Goal: Task Accomplishment & Management: Complete application form

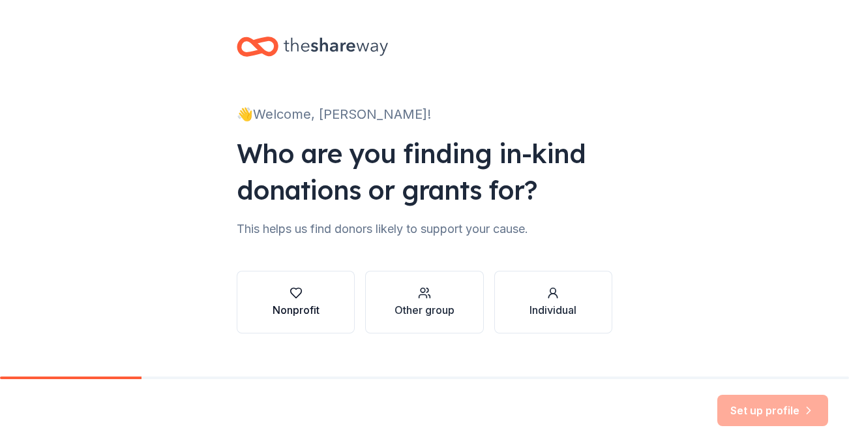
click at [319, 302] on div "Nonprofit" at bounding box center [296, 310] width 47 height 16
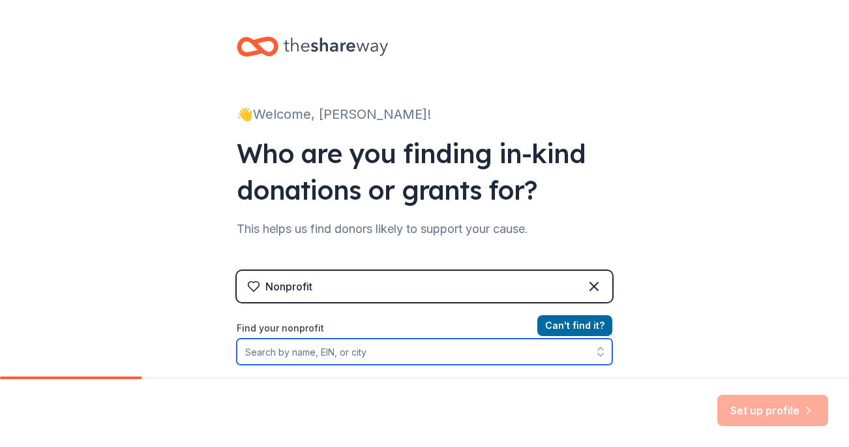
click at [405, 338] on input "Find your nonprofit" at bounding box center [425, 351] width 376 height 26
type input "862161466"
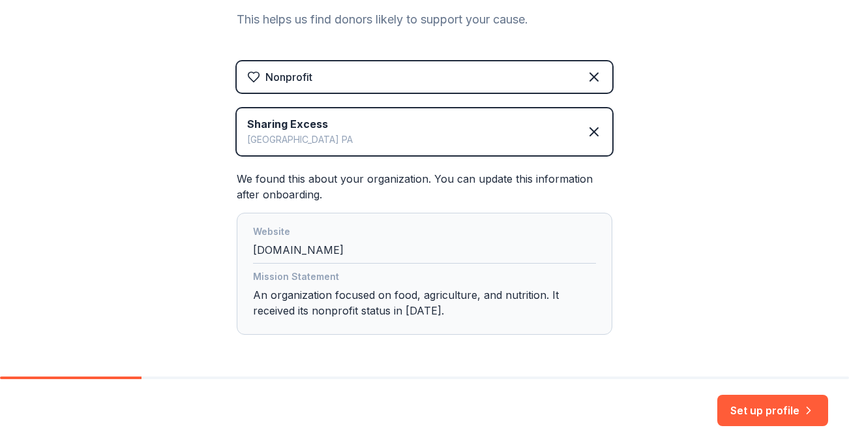
scroll to position [214, 0]
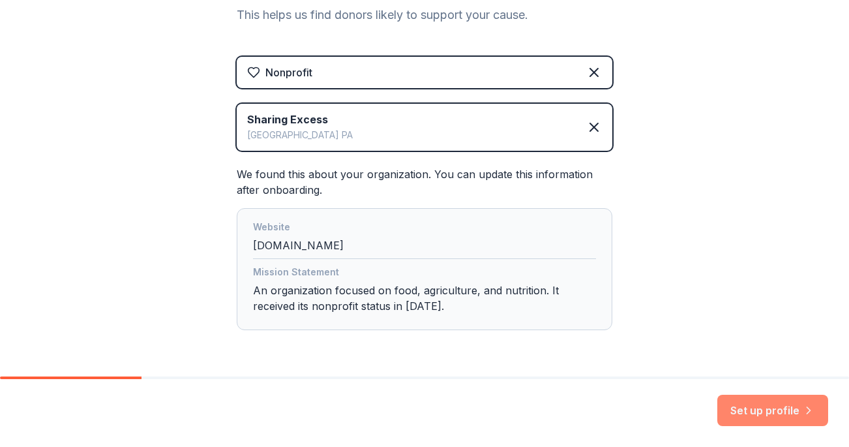
click at [750, 411] on button "Set up profile" at bounding box center [772, 409] width 111 height 31
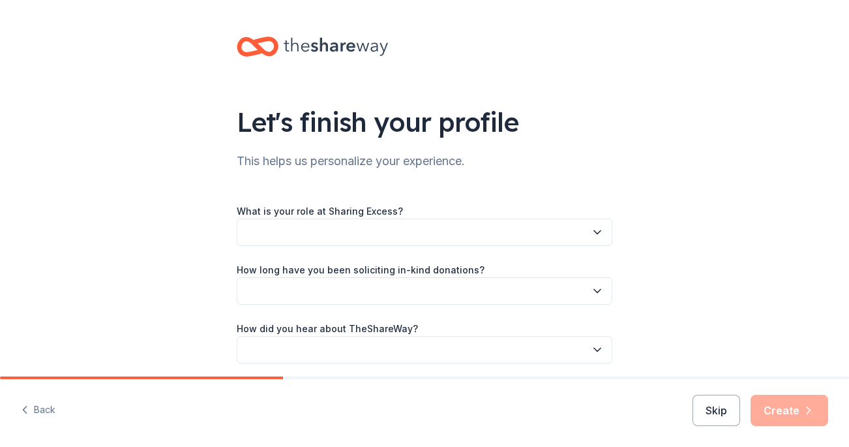
click at [454, 218] on button "button" at bounding box center [425, 231] width 376 height 27
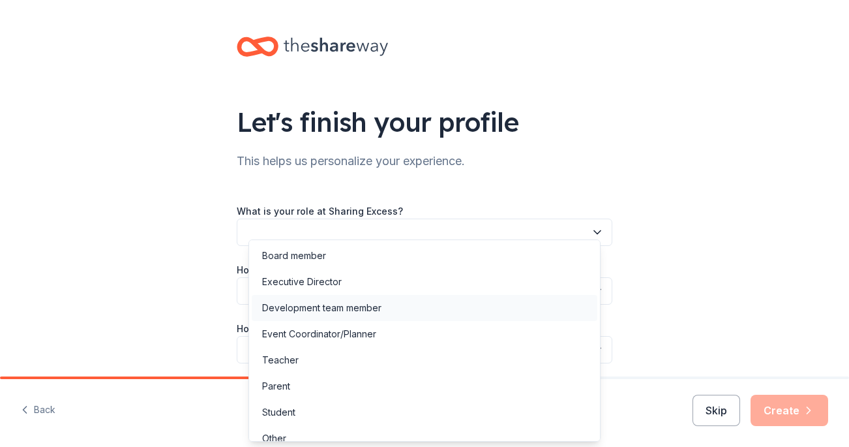
click at [383, 303] on div "Development team member" at bounding box center [425, 308] width 346 height 26
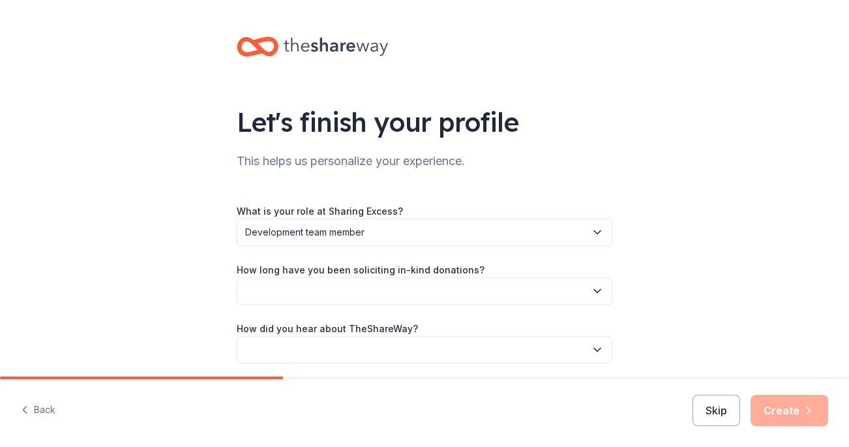
click at [404, 280] on button "button" at bounding box center [425, 290] width 376 height 27
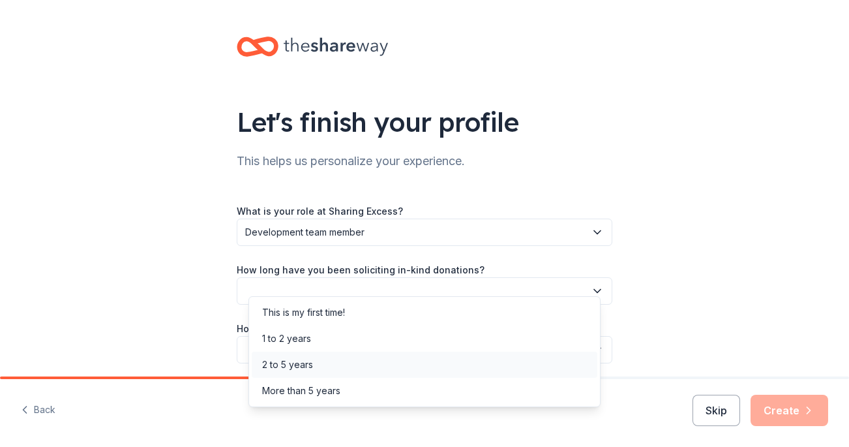
click at [351, 364] on div "2 to 5 years" at bounding box center [425, 364] width 346 height 26
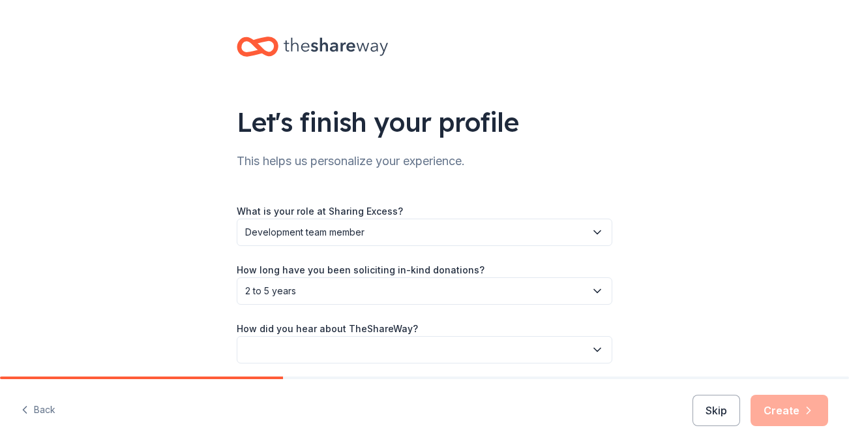
click at [364, 336] on button "button" at bounding box center [425, 349] width 376 height 27
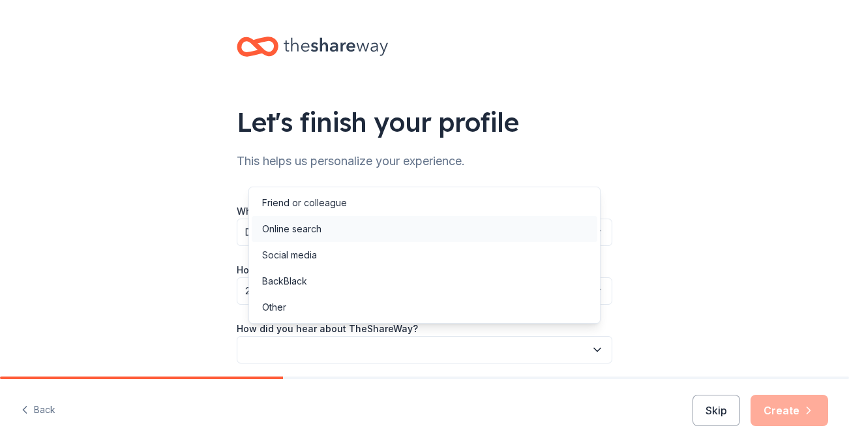
click at [354, 233] on div "Online search" at bounding box center [425, 229] width 346 height 26
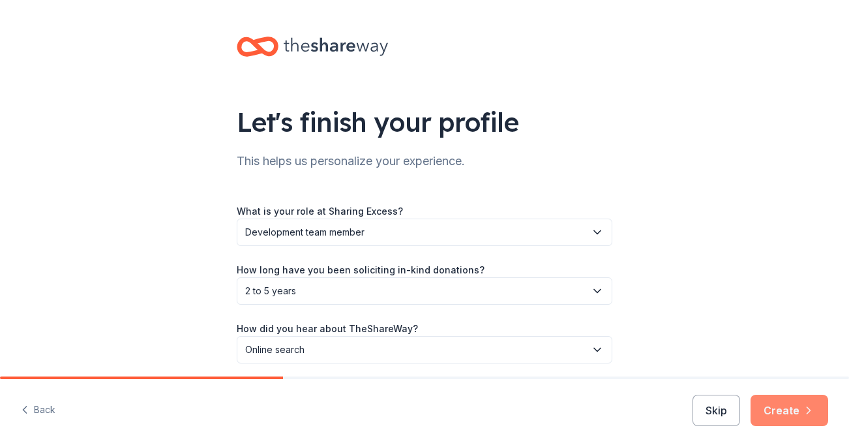
click at [774, 409] on button "Create" at bounding box center [789, 409] width 78 height 31
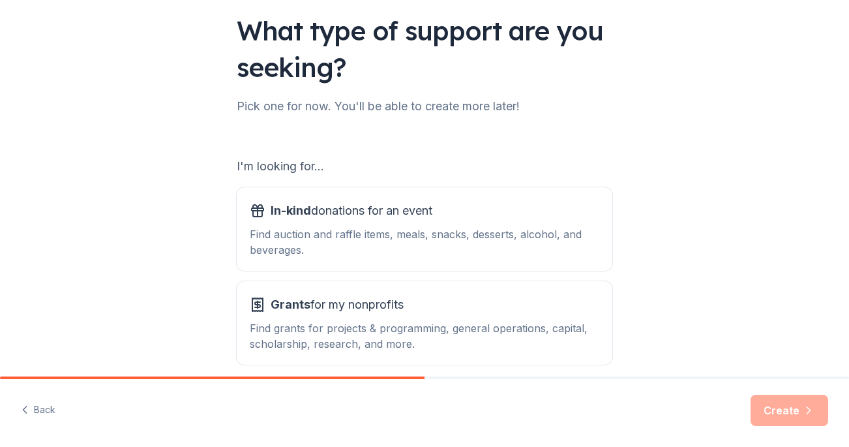
scroll to position [114, 0]
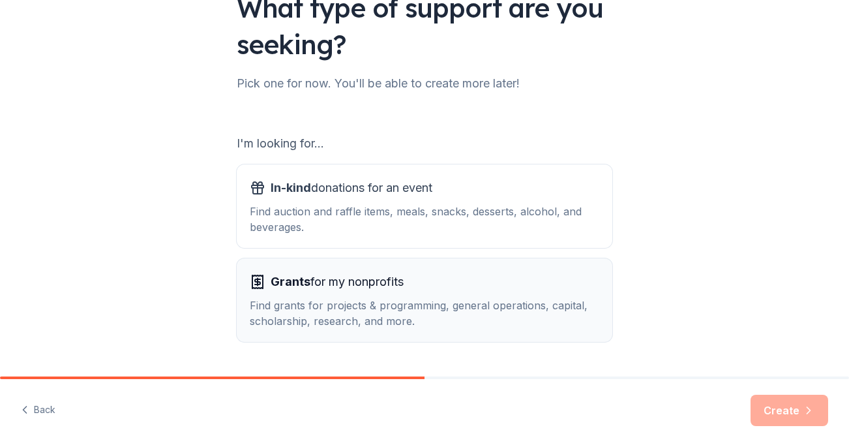
click at [475, 271] on div "Grants for my nonprofits" at bounding box center [424, 281] width 349 height 21
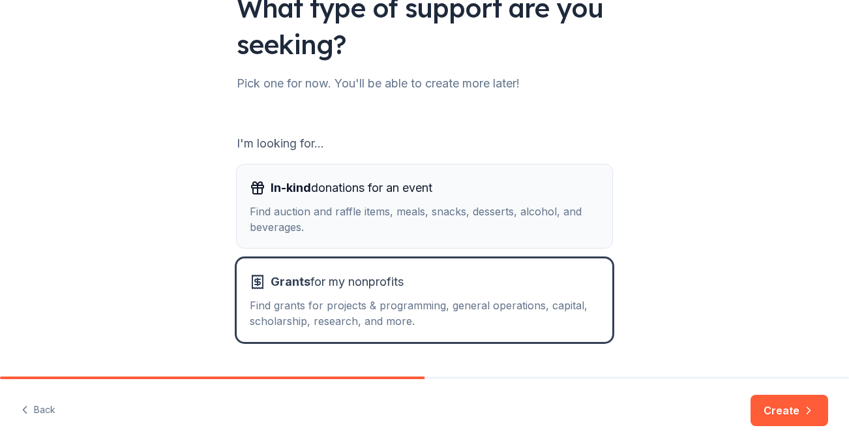
click at [484, 203] on div "Find auction and raffle items, meals, snacks, desserts, alcohol, and beverages." at bounding box center [424, 218] width 349 height 31
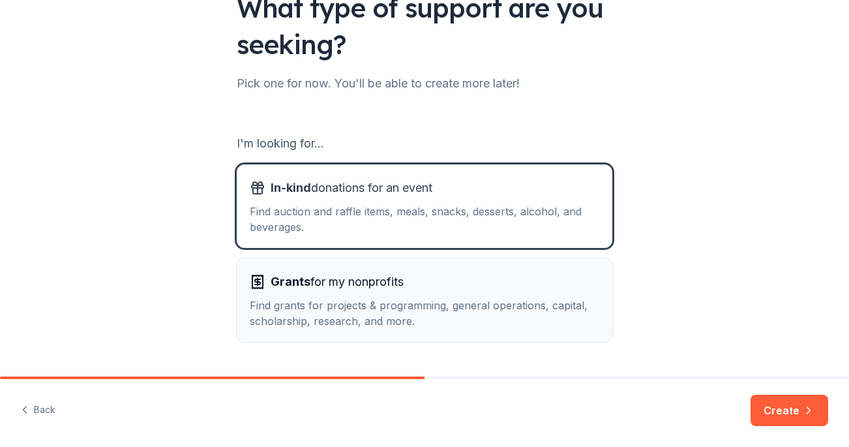
click at [571, 297] on div "Find grants for projects & programming, general operations, capital, scholarshi…" at bounding box center [424, 312] width 349 height 31
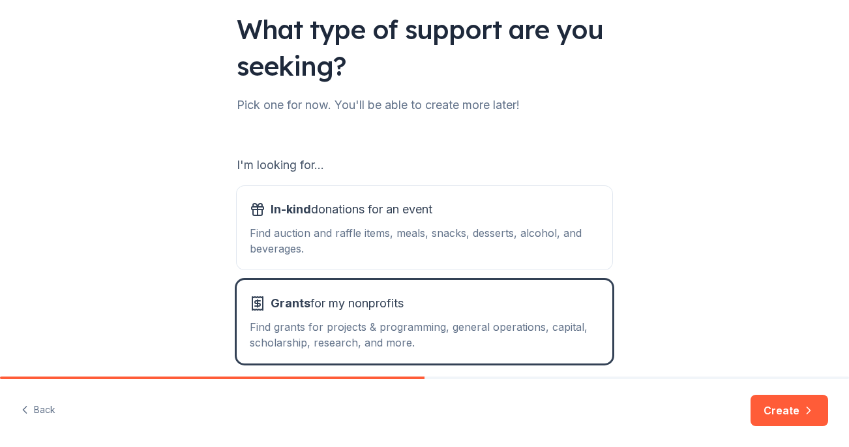
scroll to position [92, 0]
click at [776, 421] on button "Create" at bounding box center [789, 409] width 78 height 31
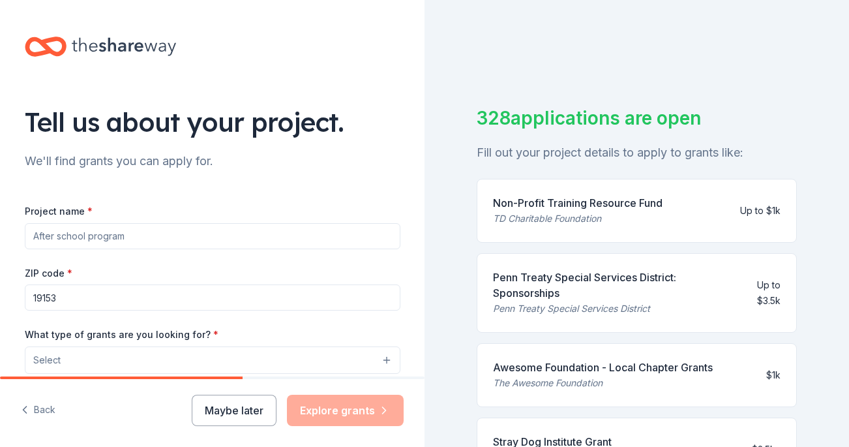
click at [261, 235] on input "Project name *" at bounding box center [213, 236] width 376 height 26
type input "Food Rescue"
click at [239, 284] on input "19153" at bounding box center [213, 297] width 376 height 26
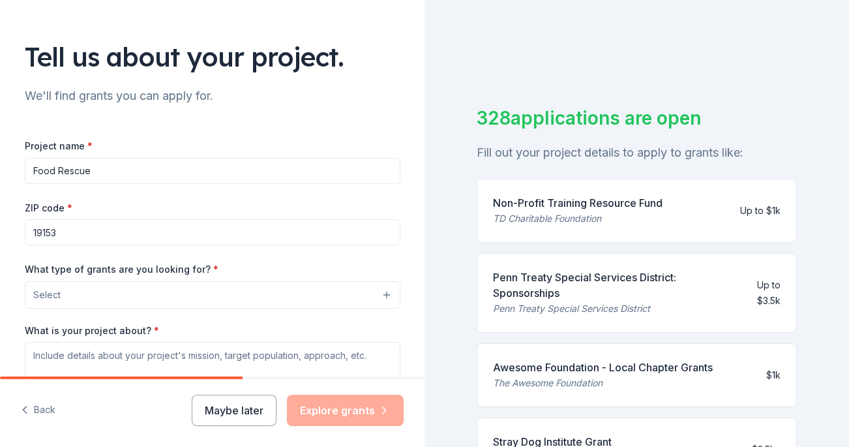
scroll to position [92, 0]
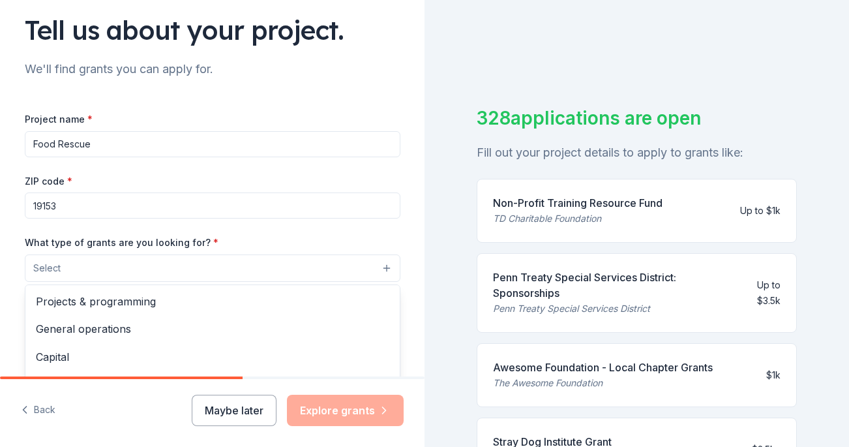
click at [260, 256] on button "Select" at bounding box center [213, 267] width 376 height 27
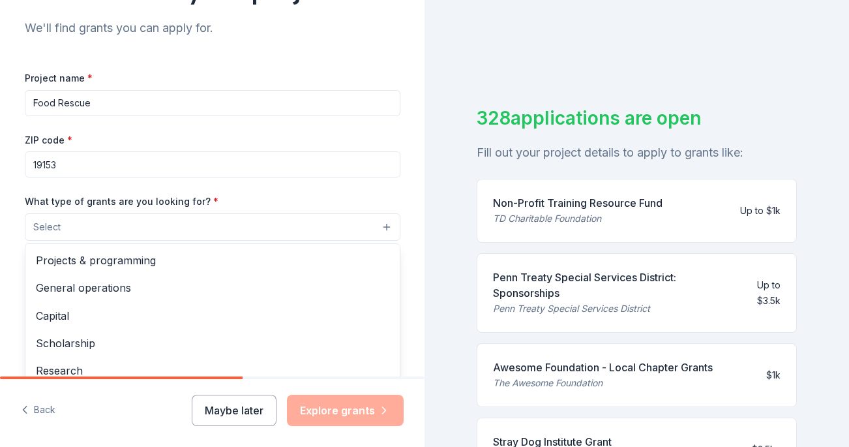
scroll to position [152, 0]
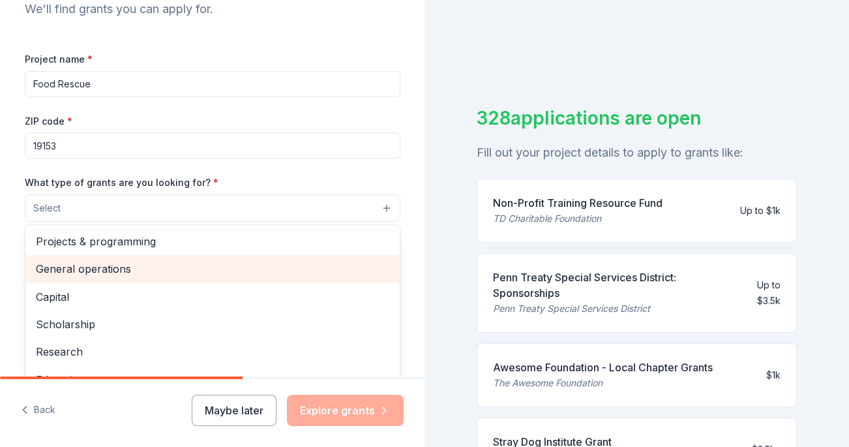
click at [125, 260] on span "General operations" at bounding box center [212, 268] width 353 height 17
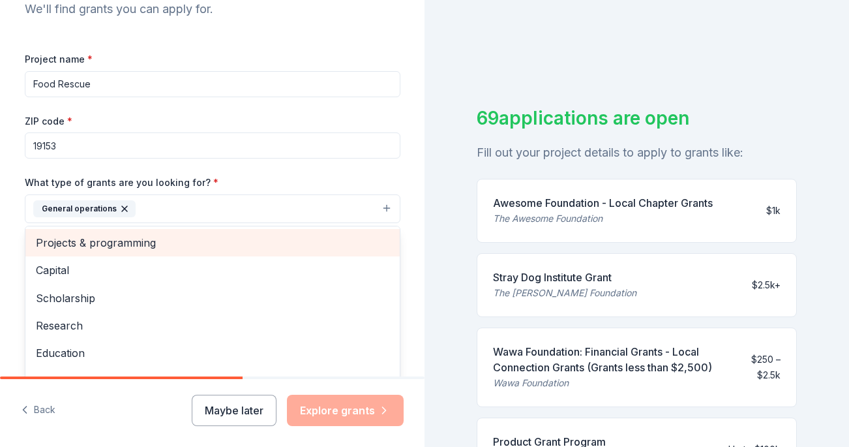
click at [114, 234] on span "Projects & programming" at bounding box center [212, 242] width 353 height 17
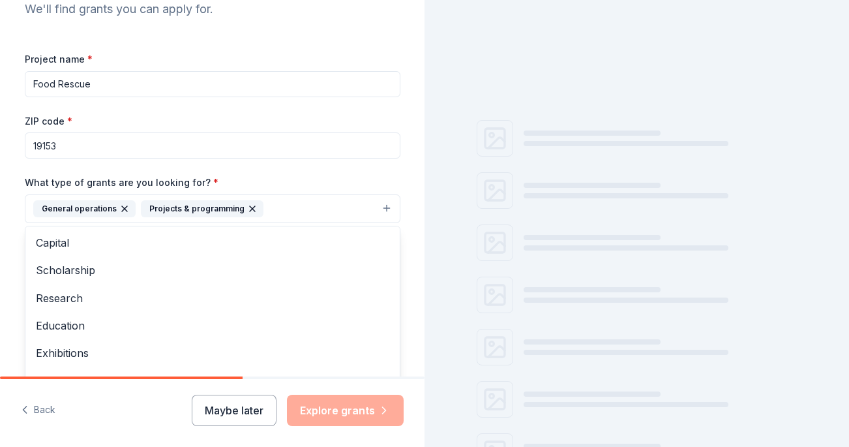
click at [8, 254] on div "Tell us about your project. We'll find grants you can apply for. Project name *…" at bounding box center [212, 160] width 424 height 625
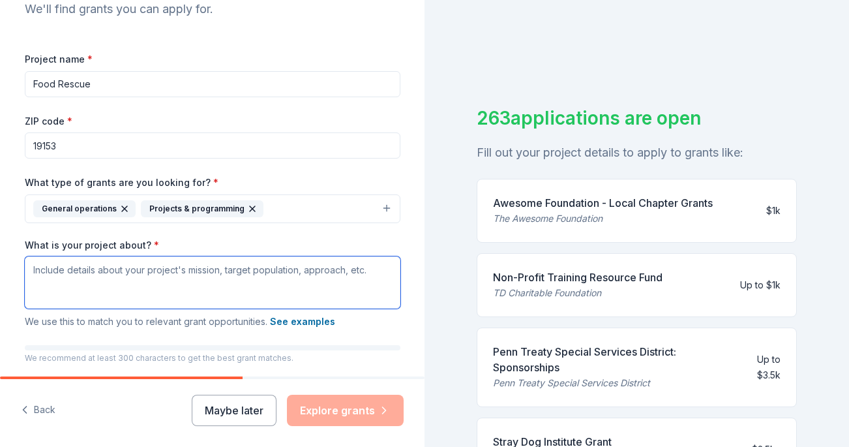
click at [156, 256] on textarea "What is your project about? *" at bounding box center [213, 282] width 376 height 52
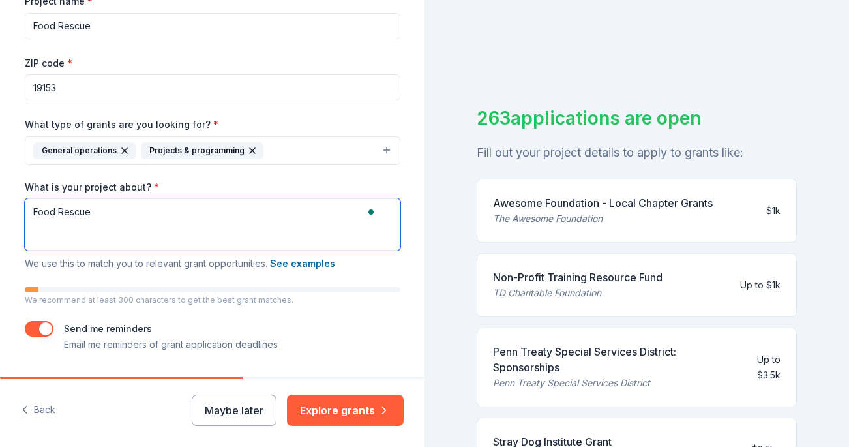
scroll to position [0, 0]
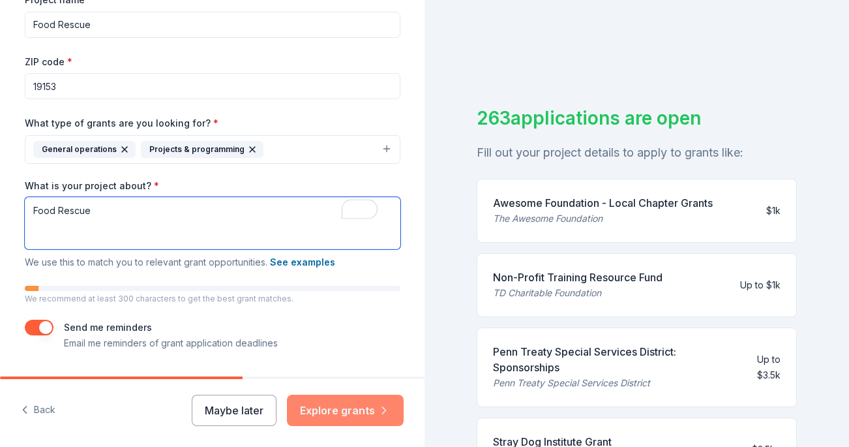
type textarea "Food Rescue"
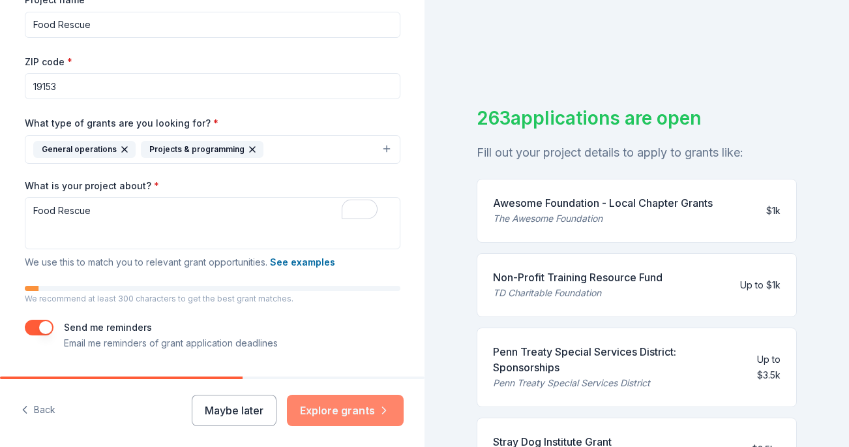
click at [339, 406] on button "Explore grants" at bounding box center [345, 409] width 117 height 31
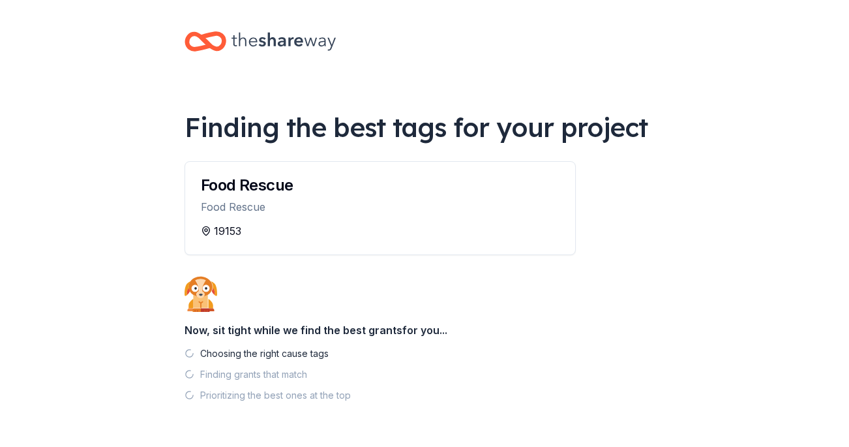
click at [377, 186] on div "Food Rescue Food Rescue" at bounding box center [380, 192] width 390 height 61
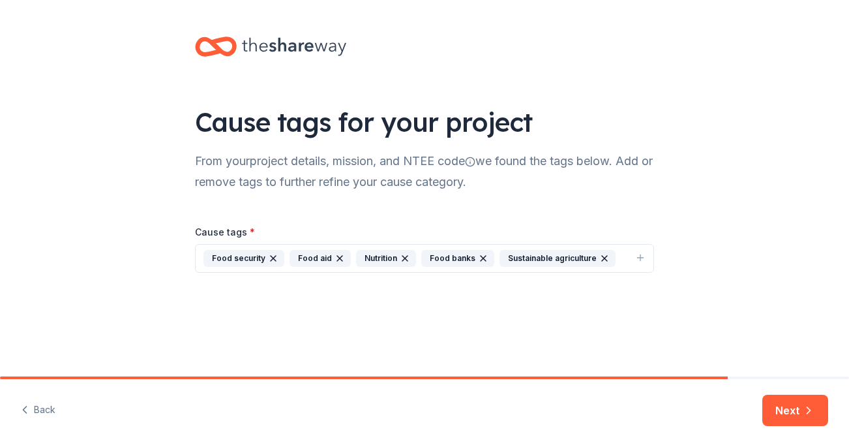
click at [583, 250] on div "Sustainable agriculture" at bounding box center [557, 258] width 116 height 17
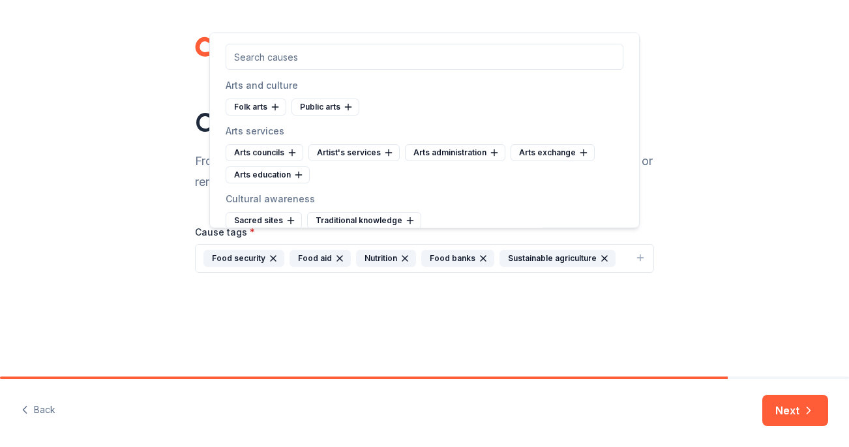
click at [398, 250] on div "Nutrition" at bounding box center [386, 258] width 60 height 17
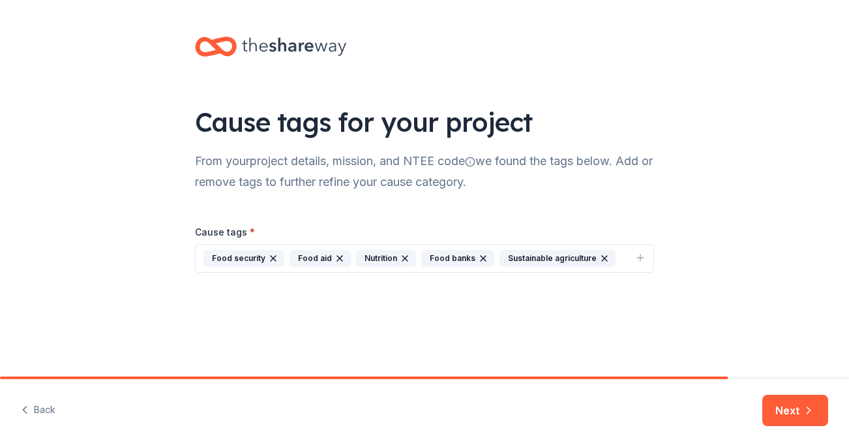
click at [341, 253] on icon "button" at bounding box center [339, 258] width 10 height 10
click at [635, 252] on icon "button" at bounding box center [640, 257] width 10 height 10
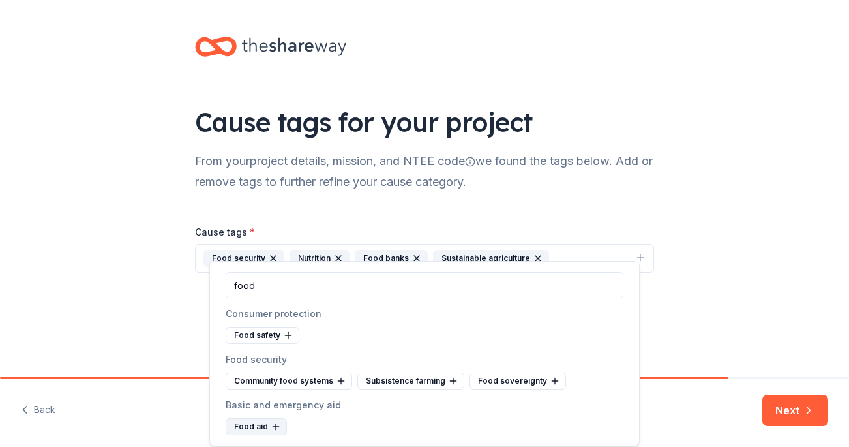
type input "food"
click at [251, 419] on div "Food aid" at bounding box center [256, 426] width 61 height 17
click at [709, 161] on div "Cause tags for your project From your project details, mission, and NTEE code w…" at bounding box center [424, 167] width 849 height 335
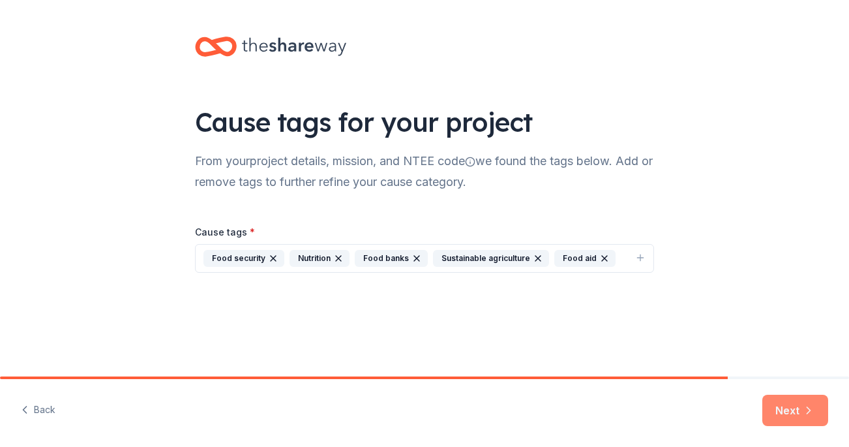
click at [793, 404] on button "Next" at bounding box center [795, 409] width 66 height 31
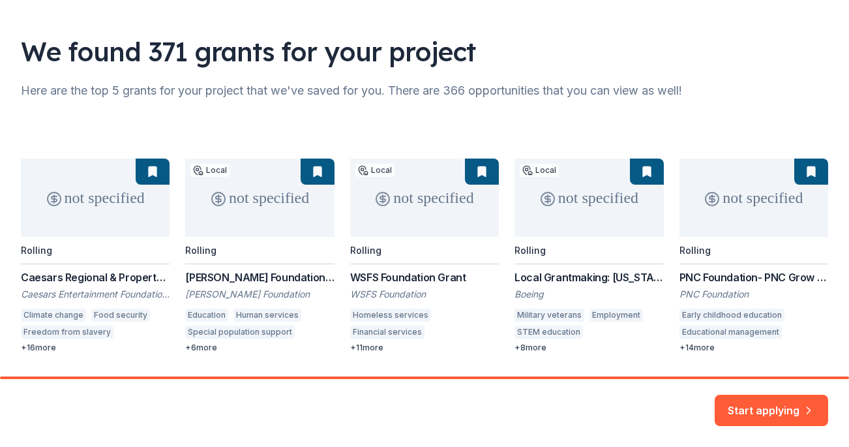
scroll to position [81, 0]
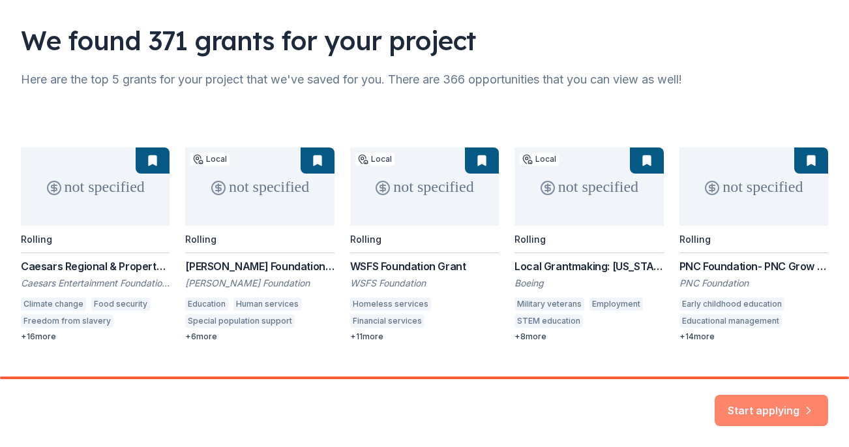
click at [763, 404] on button "Start applying" at bounding box center [771, 402] width 113 height 31
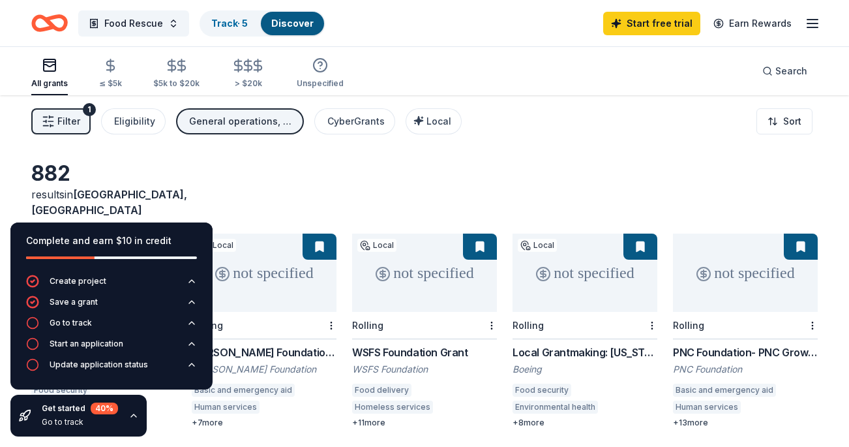
click at [128, 417] on icon "button" at bounding box center [133, 415] width 10 height 10
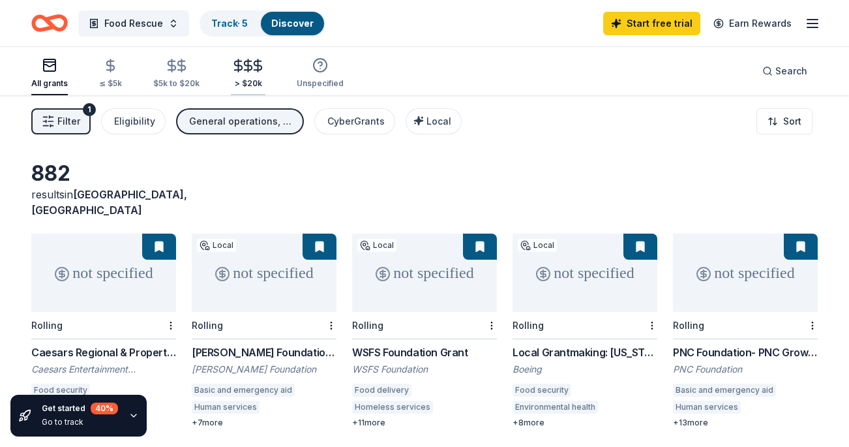
click at [258, 70] on line "button" at bounding box center [258, 65] width 0 height 12
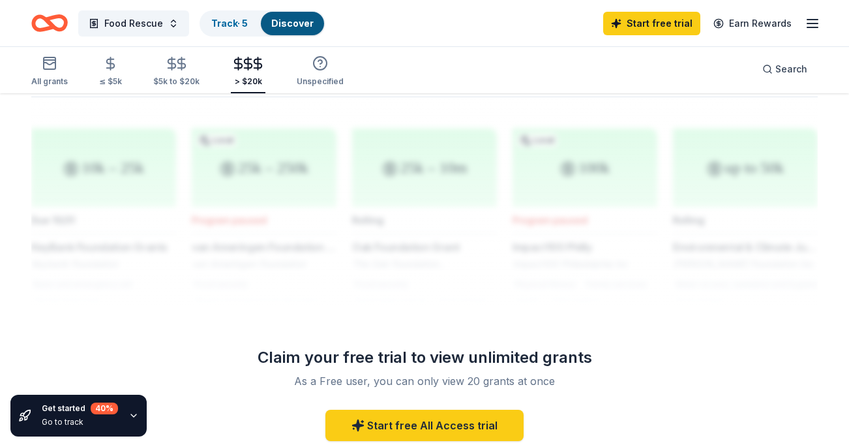
scroll to position [1089, 0]
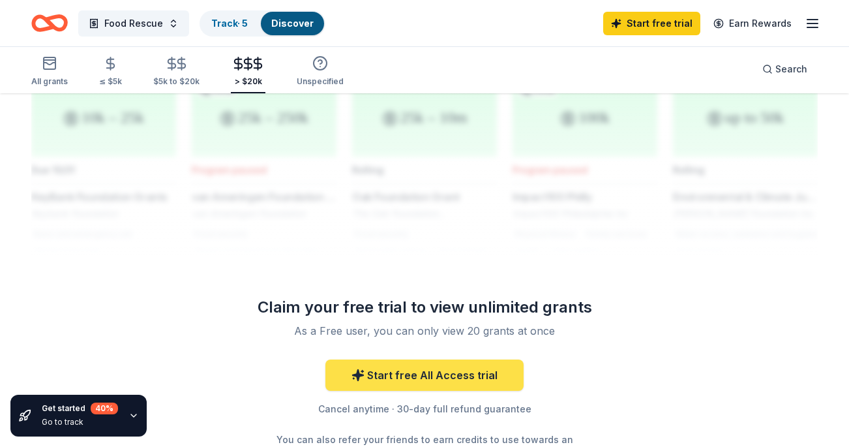
click at [422, 359] on link "Start free All Access trial" at bounding box center [424, 374] width 198 height 31
